Goal: Information Seeking & Learning: Learn about a topic

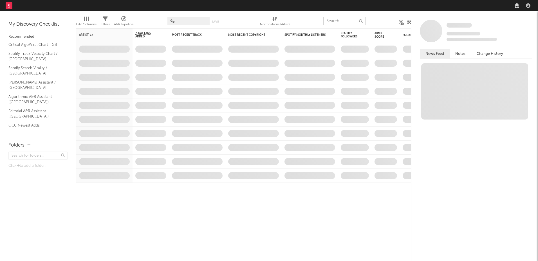
click at [353, 20] on input "text" at bounding box center [344, 21] width 42 height 8
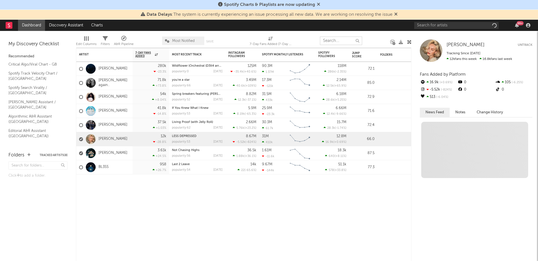
paste input "SO FREAKIN' TIGHT TOUGH LOVE"
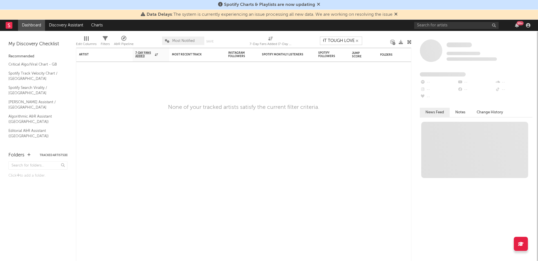
type input "SO FREAKIN' TIGHT TOUGH LOVE"
click at [438, 28] on input "text" at bounding box center [456, 25] width 84 height 7
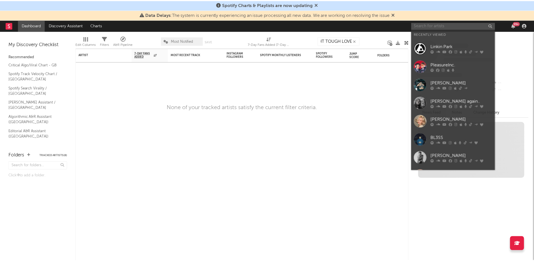
scroll to position [0, 0]
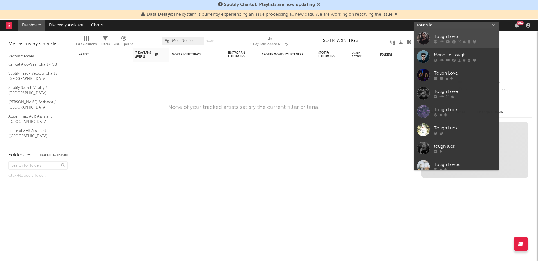
type input "tough lo"
click at [466, 42] on div at bounding box center [465, 41] width 62 height 3
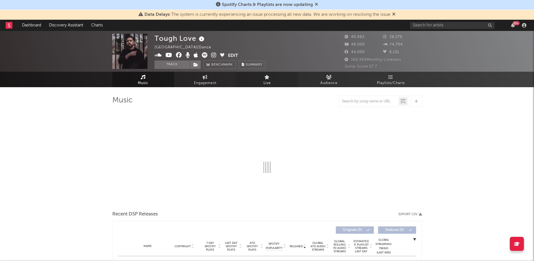
select select "6m"
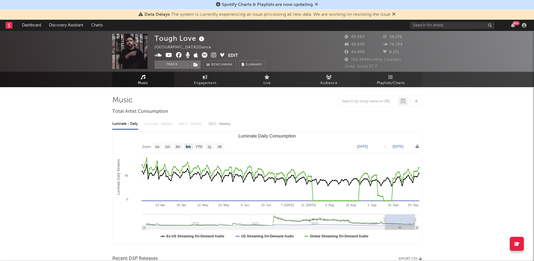
click at [391, 81] on span "Playlists/Charts" at bounding box center [391, 83] width 28 height 7
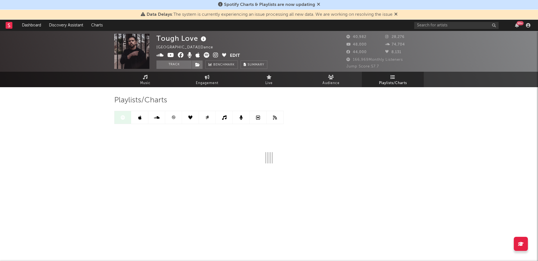
click at [210, 116] on link at bounding box center [207, 117] width 17 height 13
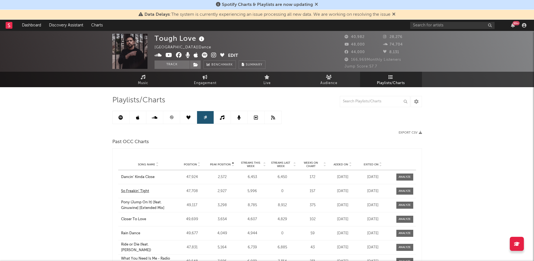
click at [130, 191] on div "So Freakin' Tight" at bounding box center [148, 191] width 55 height 6
click at [408, 190] on div at bounding box center [404, 191] width 12 height 4
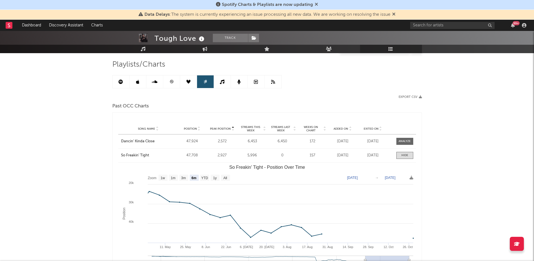
scroll to position [38, 0]
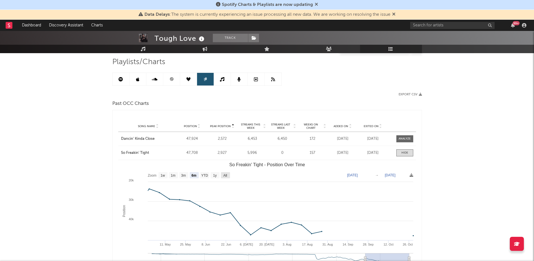
click at [228, 176] on rect "So Freakin' Tight - Position Over Time" at bounding box center [225, 175] width 9 height 6
select select "All"
type input "[DATE]"
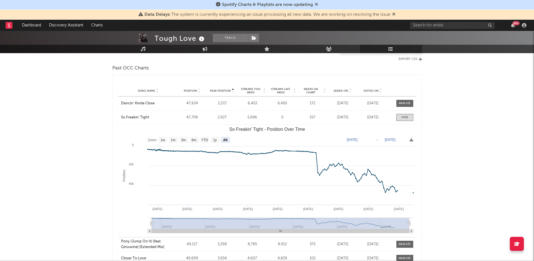
scroll to position [73, 0]
click at [409, 115] on span at bounding box center [404, 117] width 17 height 7
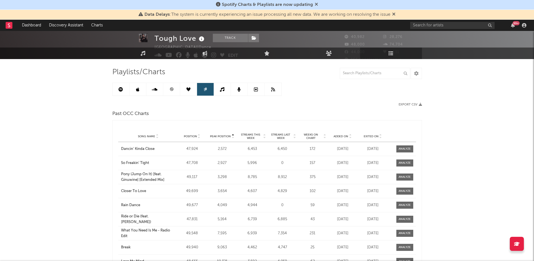
scroll to position [0, 0]
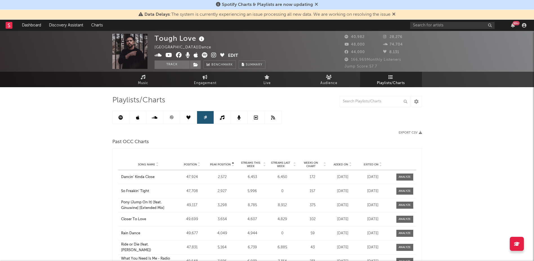
click at [275, 111] on link at bounding box center [272, 117] width 17 height 13
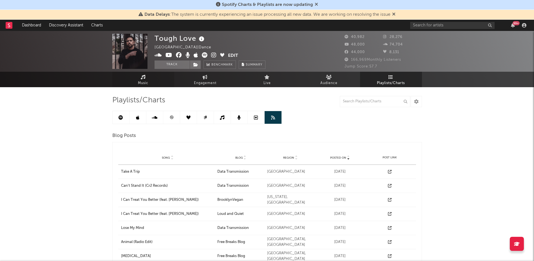
click at [159, 78] on link "Music" at bounding box center [143, 79] width 62 height 15
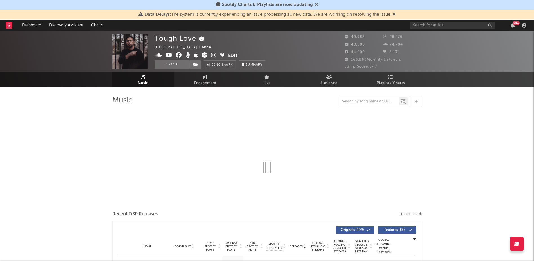
select select "6m"
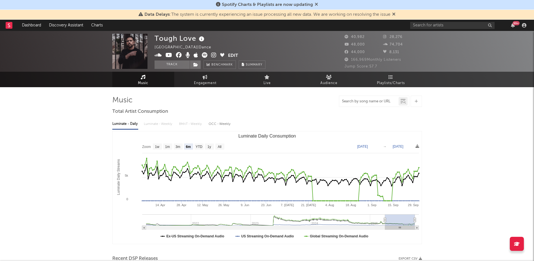
click at [372, 102] on input "text" at bounding box center [368, 101] width 59 height 5
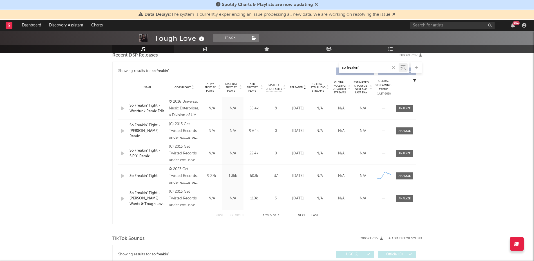
scroll to position [202, 0]
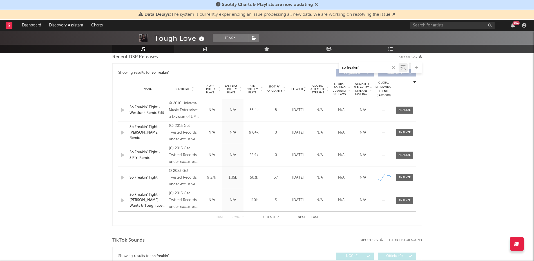
type input "so freakin'"
click at [236, 176] on div "1.35k" at bounding box center [233, 178] width 18 height 6
click at [279, 177] on div "37" at bounding box center [276, 178] width 20 height 6
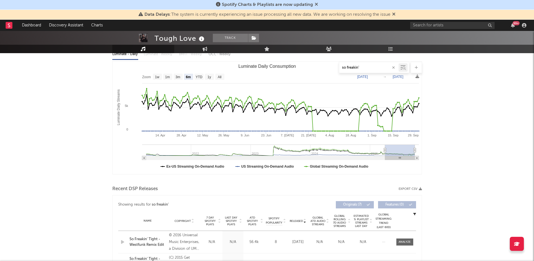
scroll to position [0, 0]
